Goal: Information Seeking & Learning: Learn about a topic

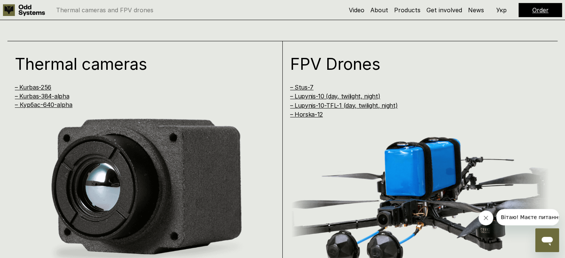
scroll to position [483, 0]
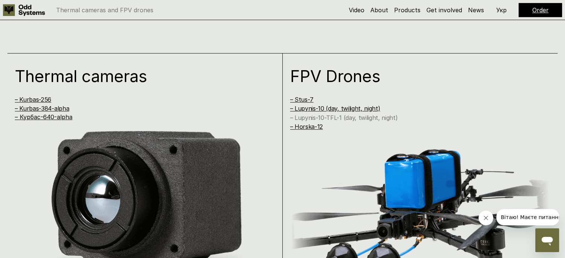
click at [320, 116] on link "– Lupynis-10-TFL-1 (day, twilight, night)" at bounding box center [344, 117] width 108 height 7
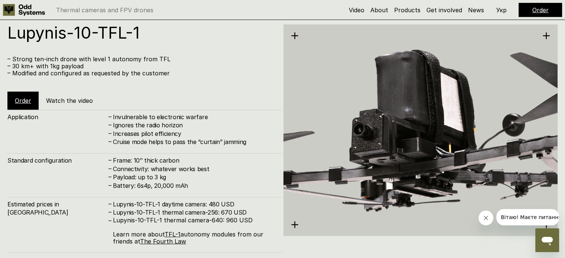
scroll to position [2071, 0]
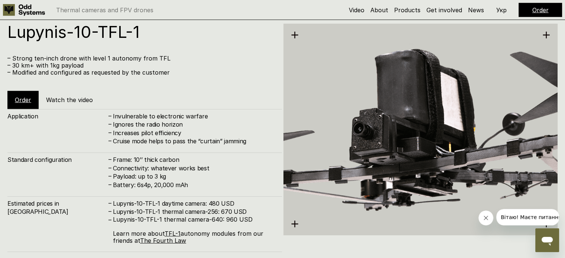
click at [224, 211] on h4 "Lupynis-10-TFL-1 thermal camera-256: 670 USD" at bounding box center [194, 212] width 162 height 8
click at [224, 210] on h4 "Lupynis-10-TFL-1 thermal camera-256: 670 USD" at bounding box center [194, 212] width 162 height 8
click at [230, 221] on p "Lupynis-10-TFL-1 thermal camera-640: 960 USD Learn more about TFL-1 autonomy mo…" at bounding box center [194, 230] width 162 height 29
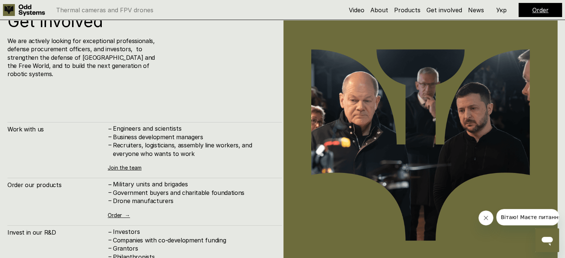
scroll to position [2629, 0]
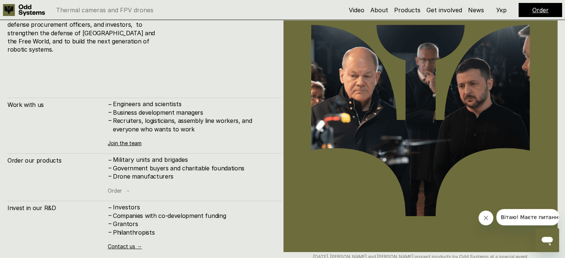
click at [119, 188] on link "Order →" at bounding box center [119, 191] width 22 height 6
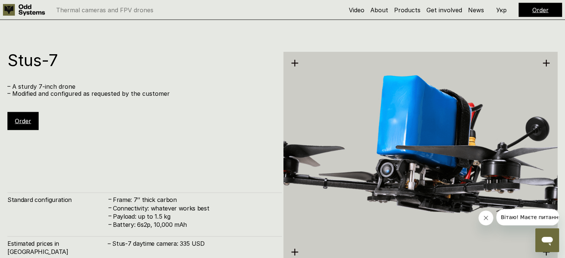
scroll to position [1514, 0]
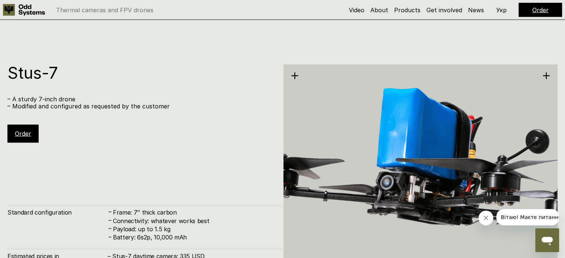
click at [541, 9] on link "Order" at bounding box center [541, 9] width 16 height 7
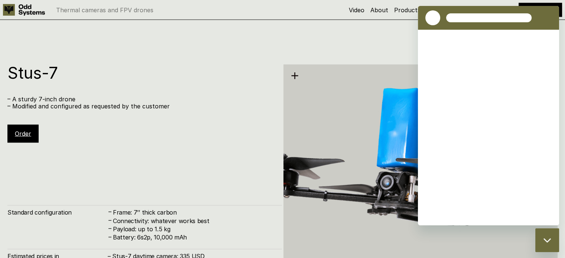
scroll to position [0, 0]
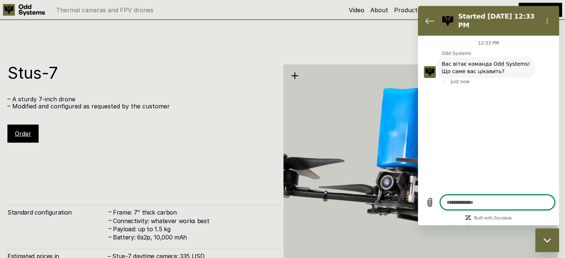
type textarea "*"
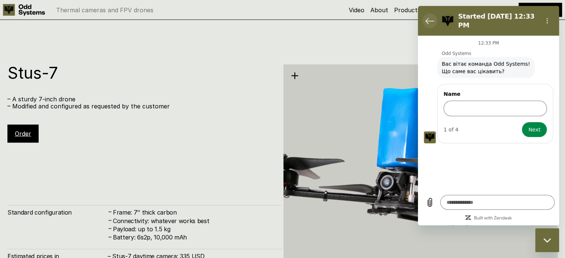
click at [424, 18] on button "Back to the conversation list" at bounding box center [430, 20] width 15 height 15
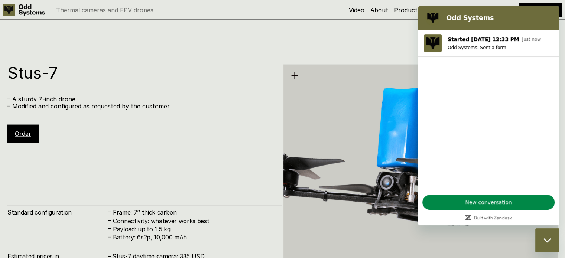
click at [385, 43] on div "Stus-7 – A sturdy 7-inch drone – Modified and configured as requested by the cu…" at bounding box center [282, 170] width 565 height 258
click at [541, 235] on div "Close messaging window" at bounding box center [547, 240] width 22 height 22
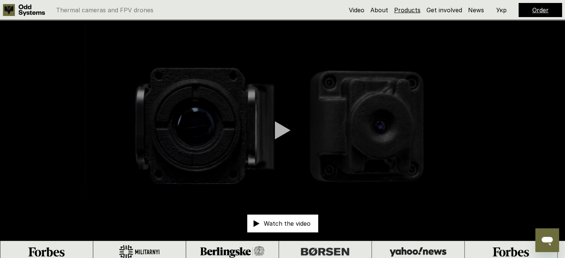
click at [411, 10] on link "Products" at bounding box center [407, 9] width 26 height 7
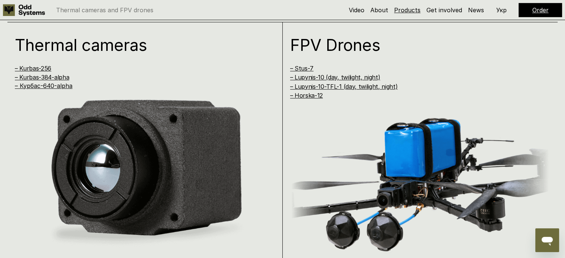
scroll to position [521, 0]
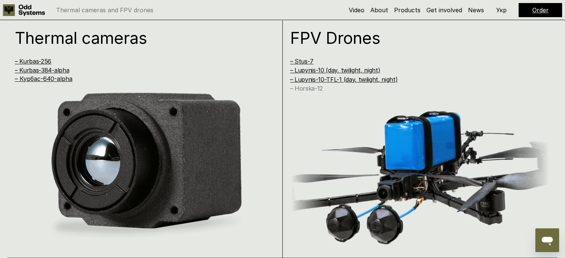
click at [309, 88] on link "– Horska-12" at bounding box center [306, 88] width 33 height 7
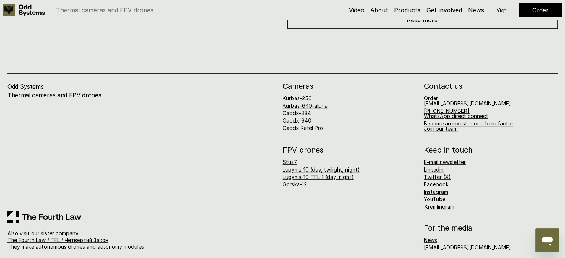
scroll to position [3226, 0]
drag, startPoint x: 482, startPoint y: 95, endPoint x: 421, endPoint y: 96, distance: 61.3
click at [422, 96] on div "Cameras Kurbas-256 Kurbas-640-alpha Caddx-384 Caddx-640 Caddx Ratel Pro Contact…" at bounding box center [420, 106] width 275 height 49
